Goal: Check status: Check status

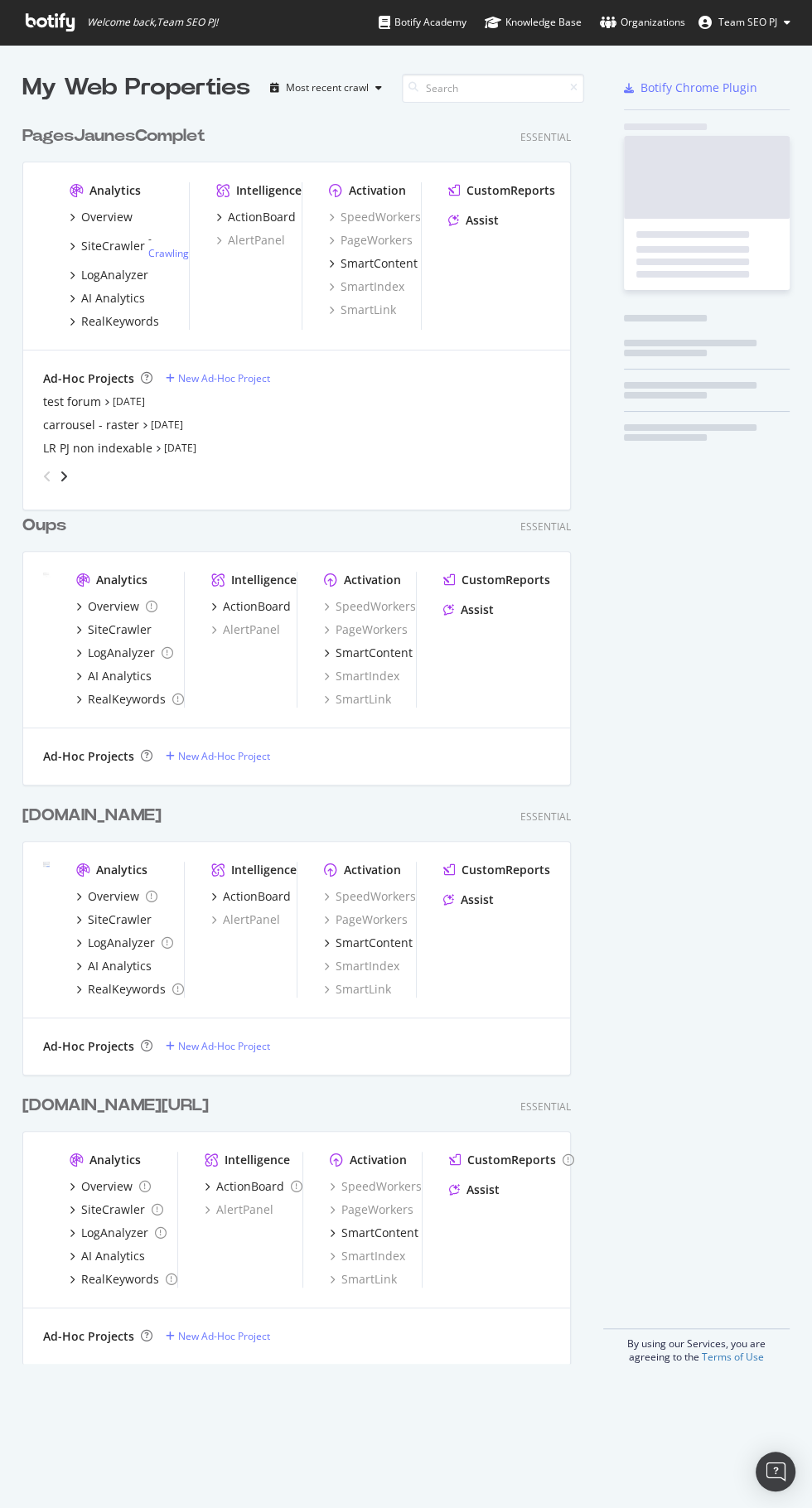
scroll to position [1259, 562]
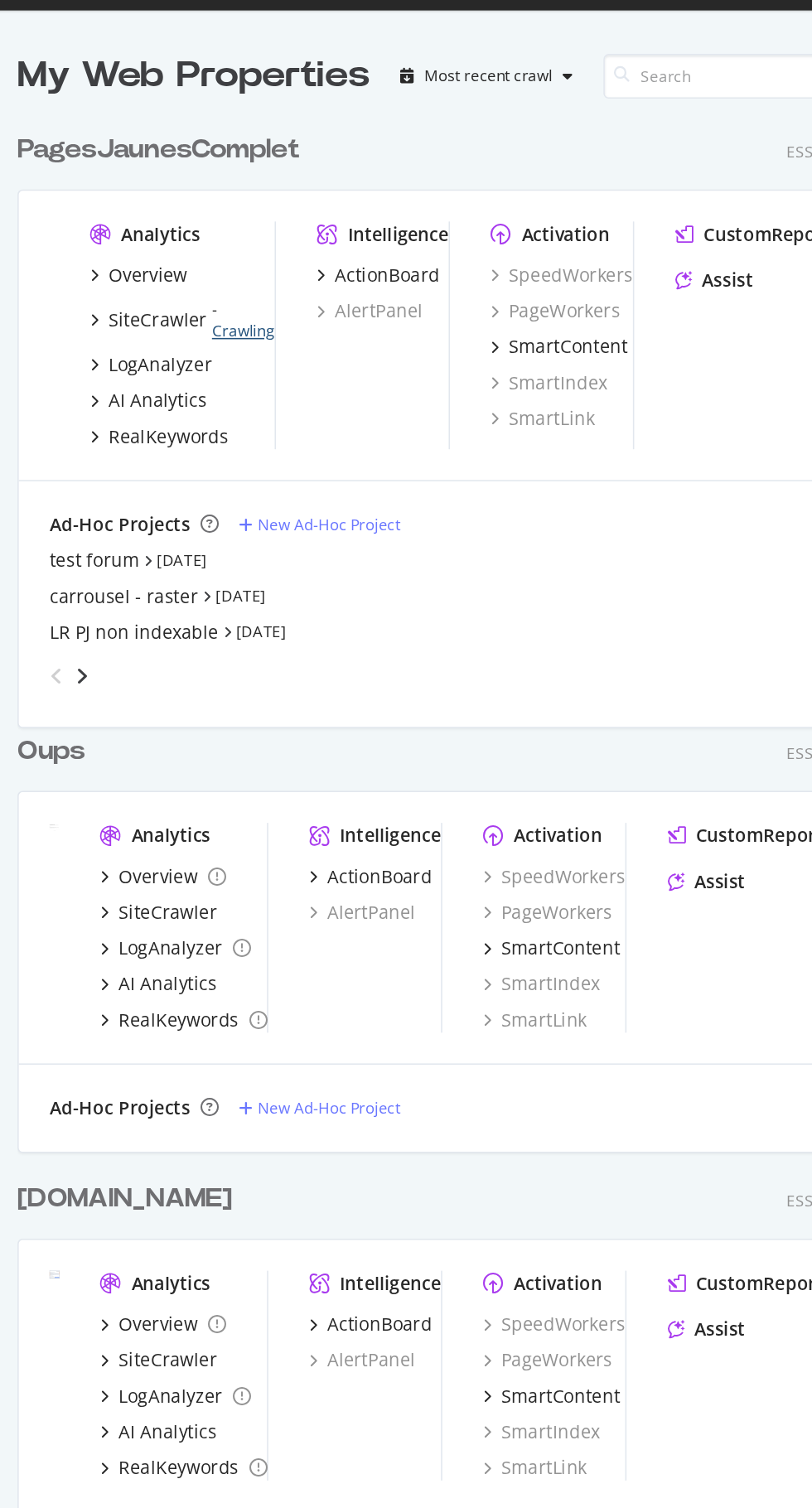
click at [176, 249] on link "Crawling" at bounding box center [169, 253] width 41 height 14
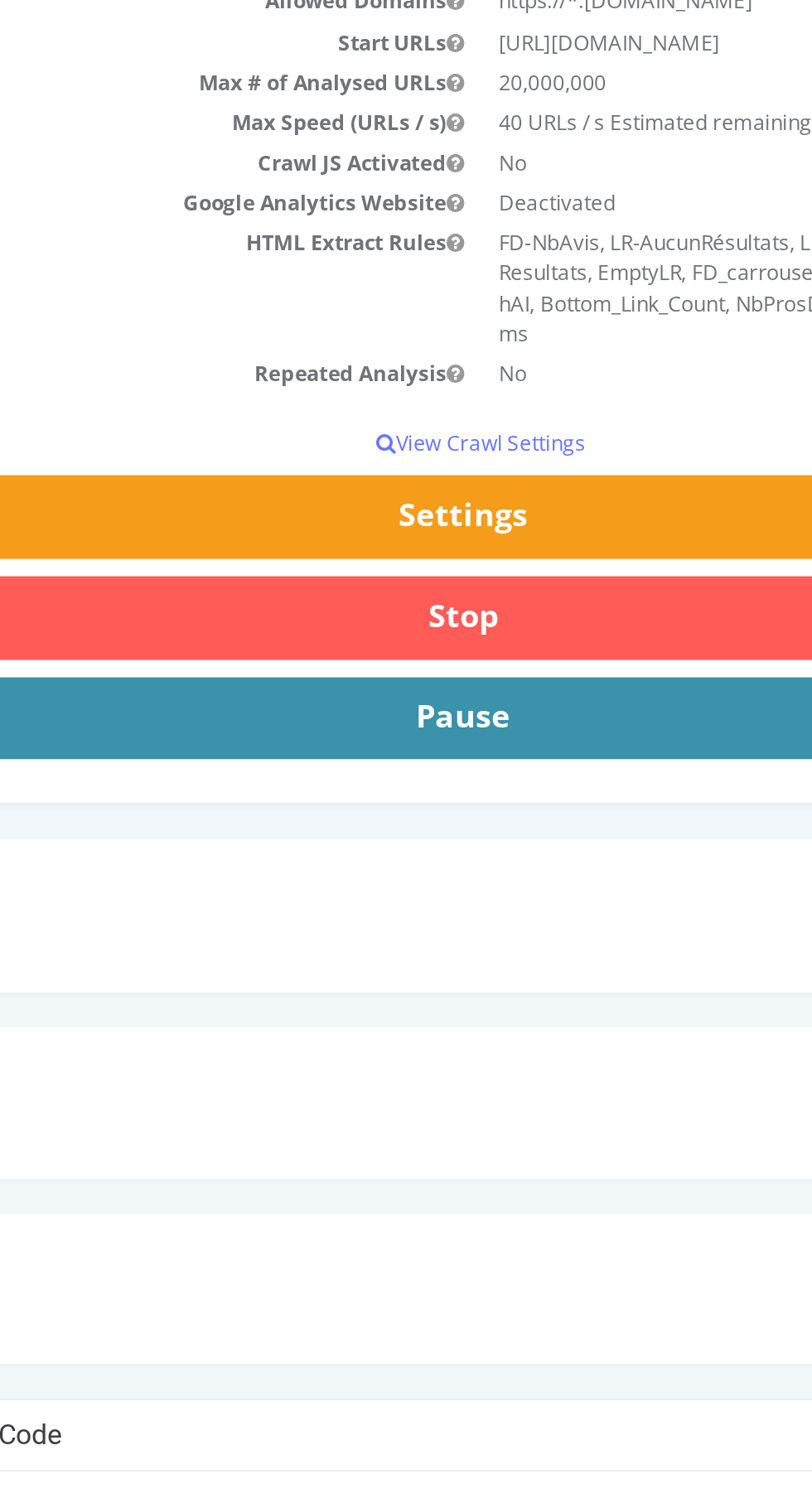
click at [95, 91] on button "Pause" at bounding box center [57, 96] width 719 height 40
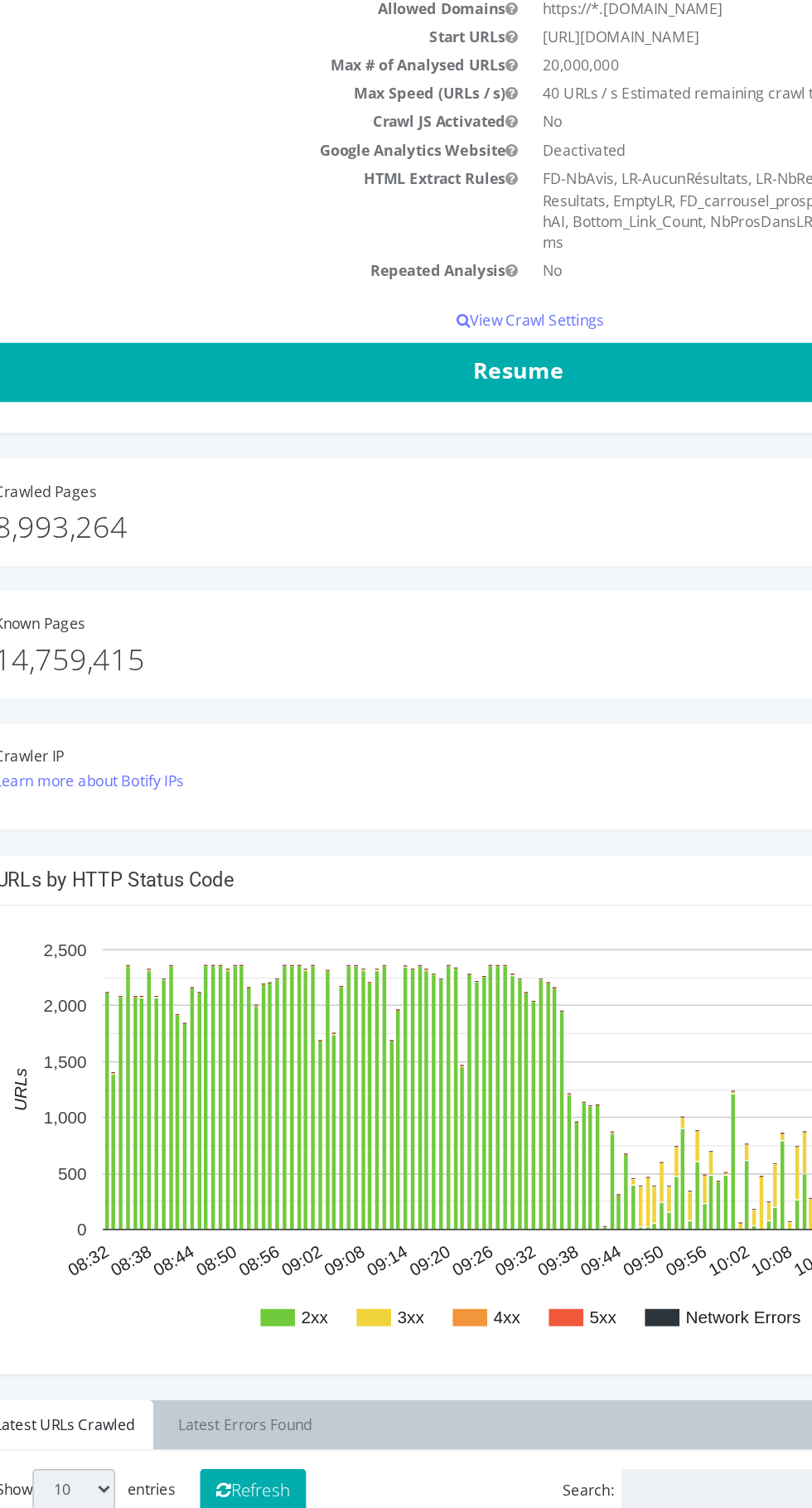
scroll to position [234, 0]
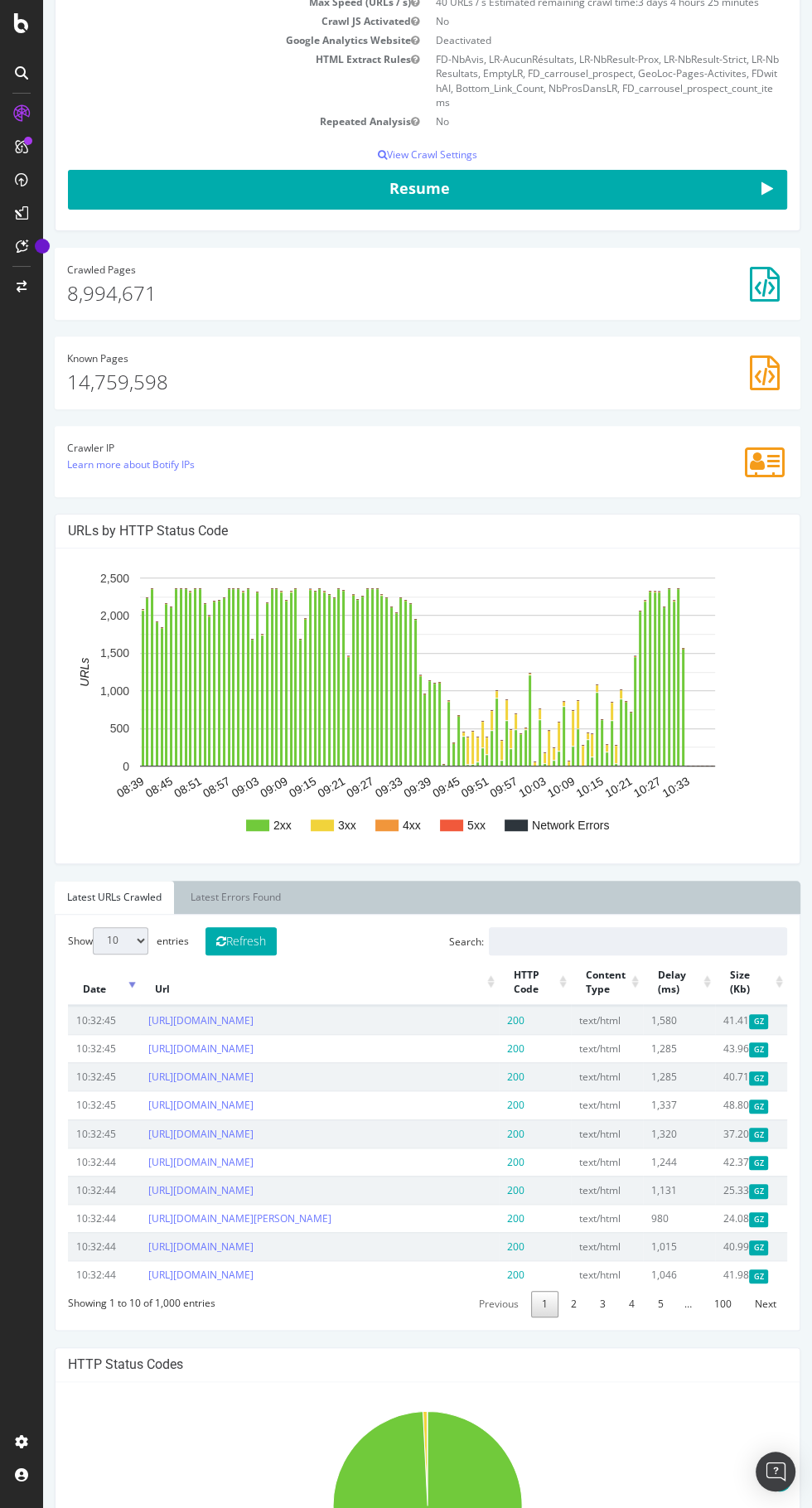
scroll to position [283, 0]
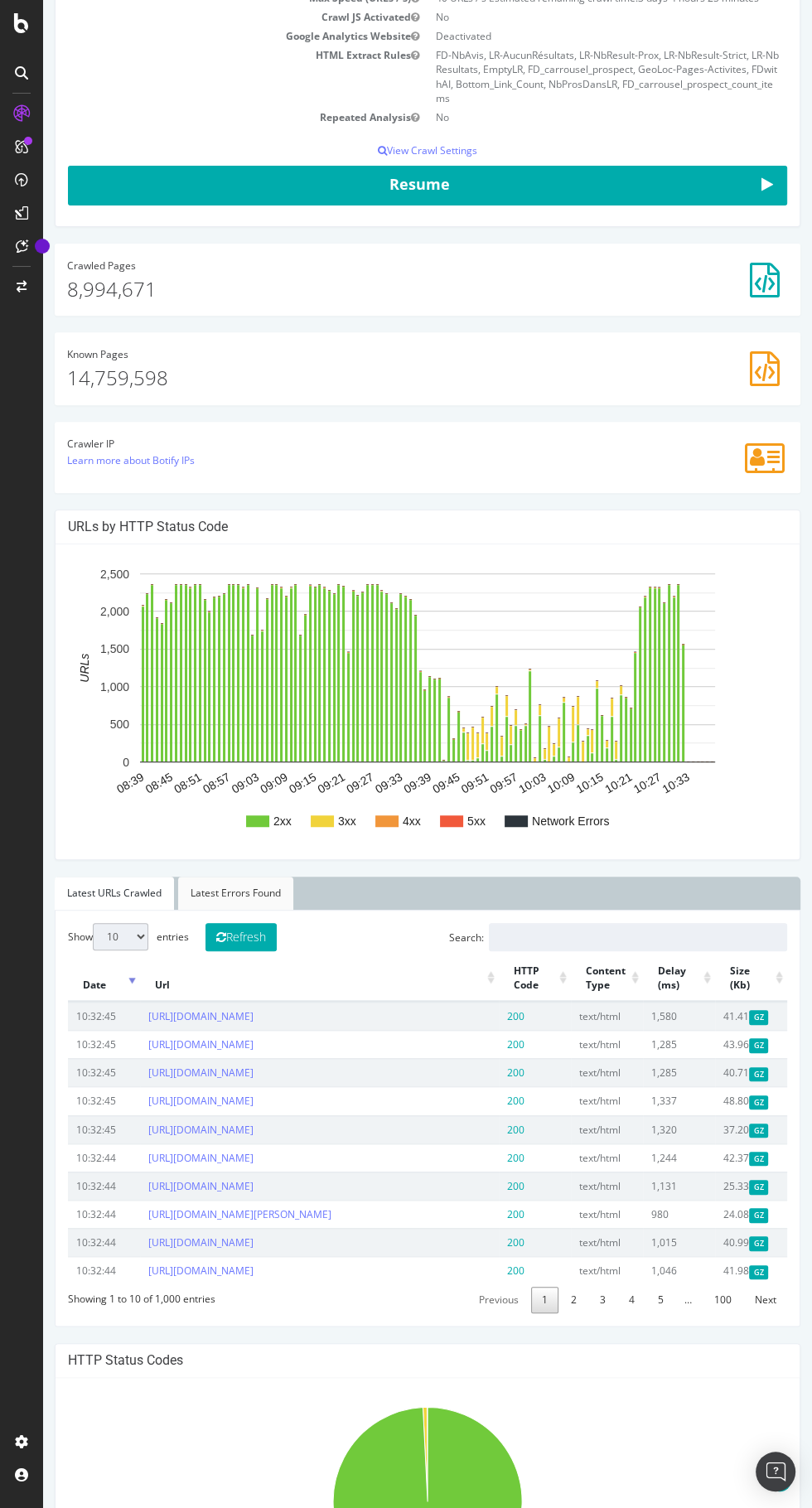
click at [234, 890] on link "Latest Errors Found" at bounding box center [235, 893] width 115 height 33
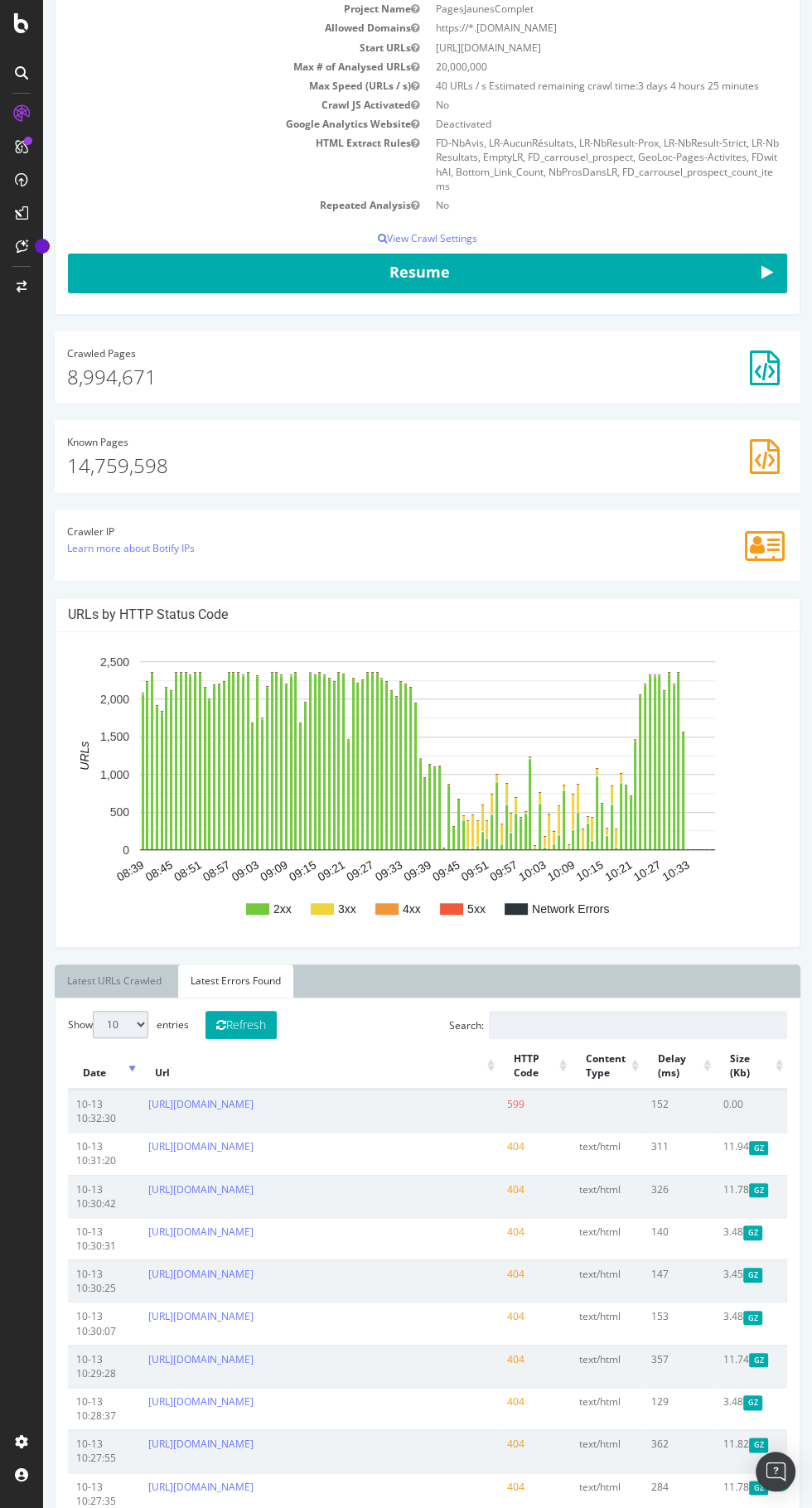
scroll to position [0, 0]
